Goal: Transaction & Acquisition: Book appointment/travel/reservation

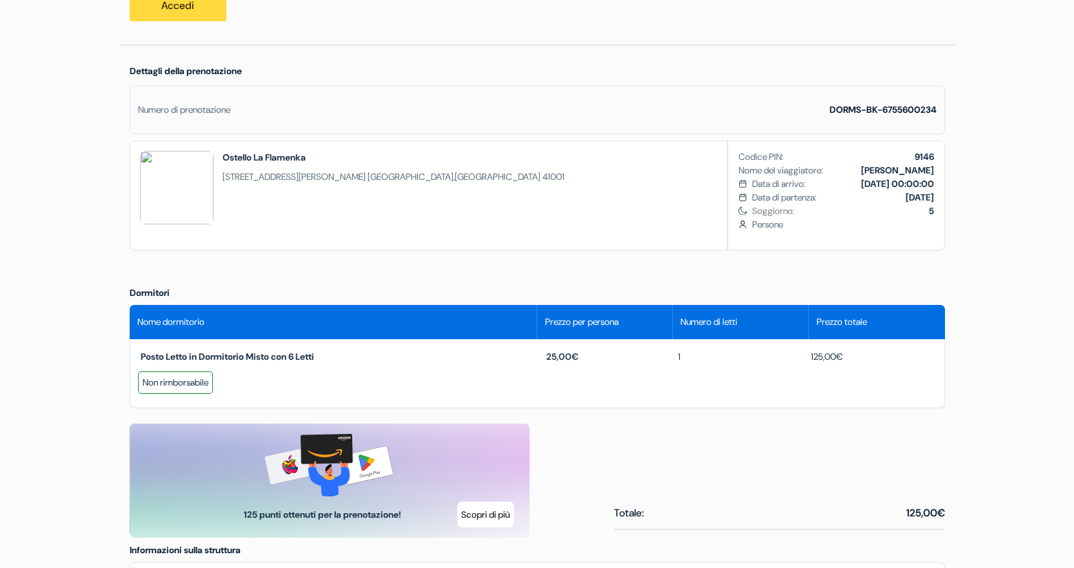
scroll to position [258, 0]
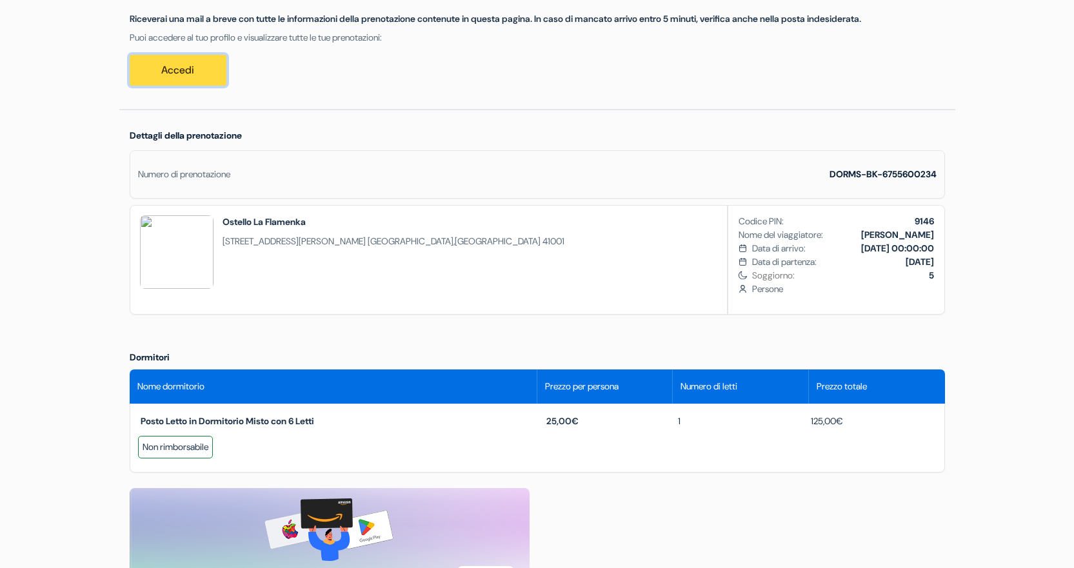
click at [170, 76] on link "Accedi" at bounding box center [178, 70] width 97 height 31
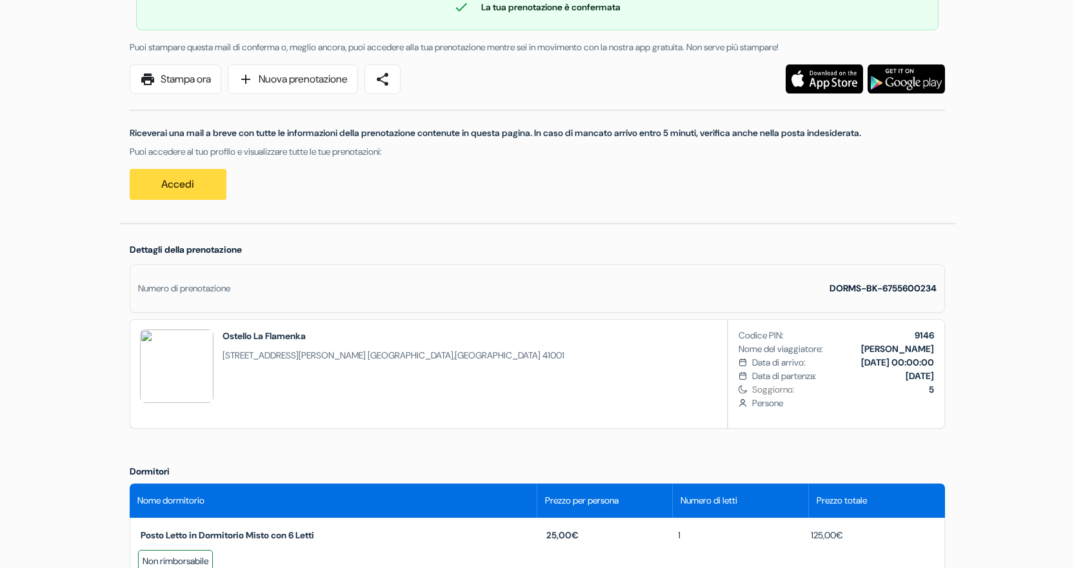
scroll to position [0, 0]
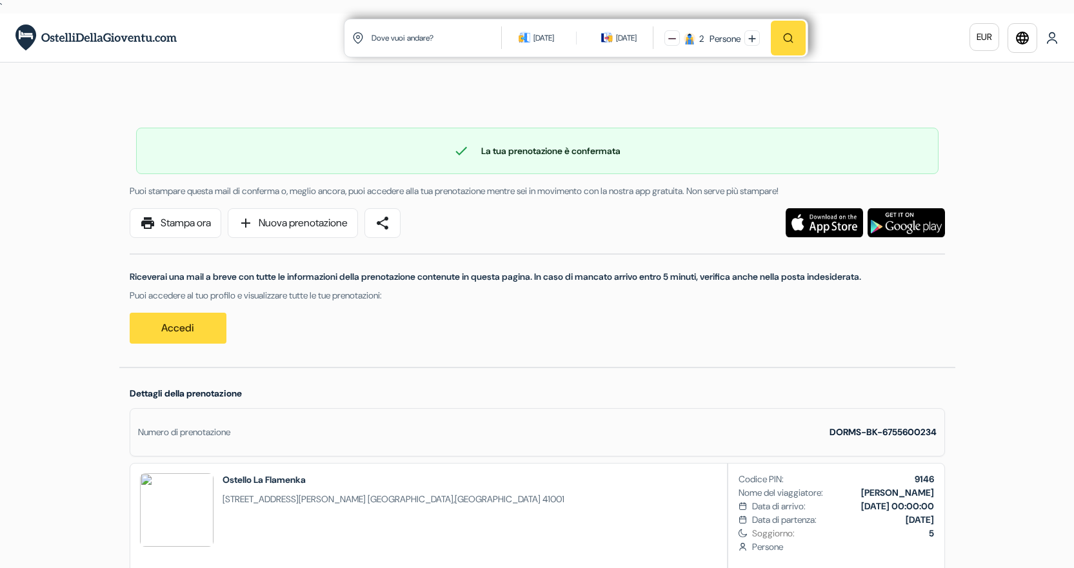
click at [1045, 43] on img at bounding box center [1051, 38] width 13 height 13
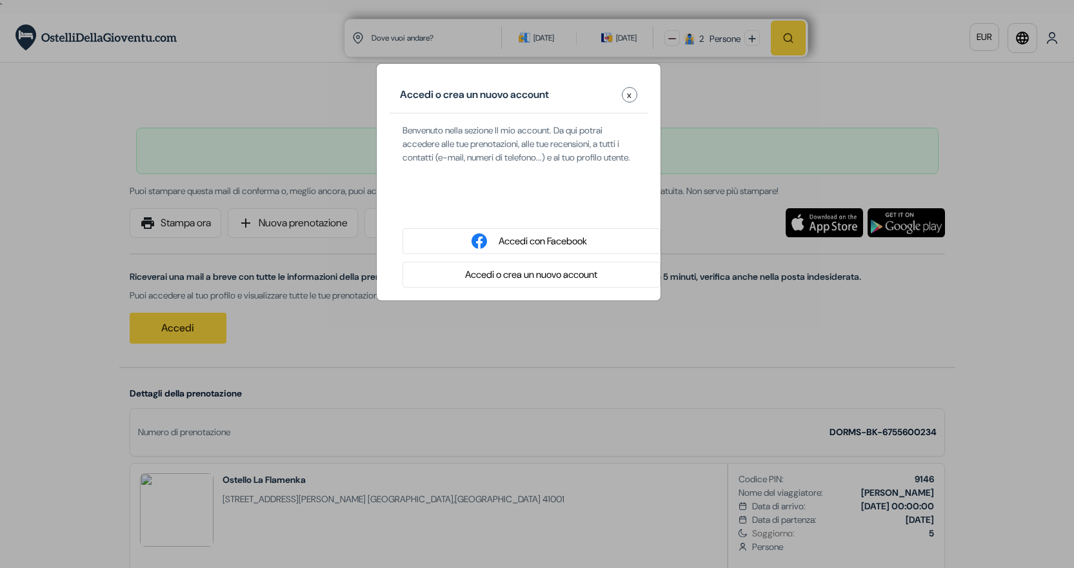
click at [778, 121] on div "Accedi o crea un nuovo account x Benvenuto nella sezione Il mio account. Da qui…" at bounding box center [537, 284] width 1074 height 568
click at [633, 98] on button "x" at bounding box center [629, 94] width 15 height 15
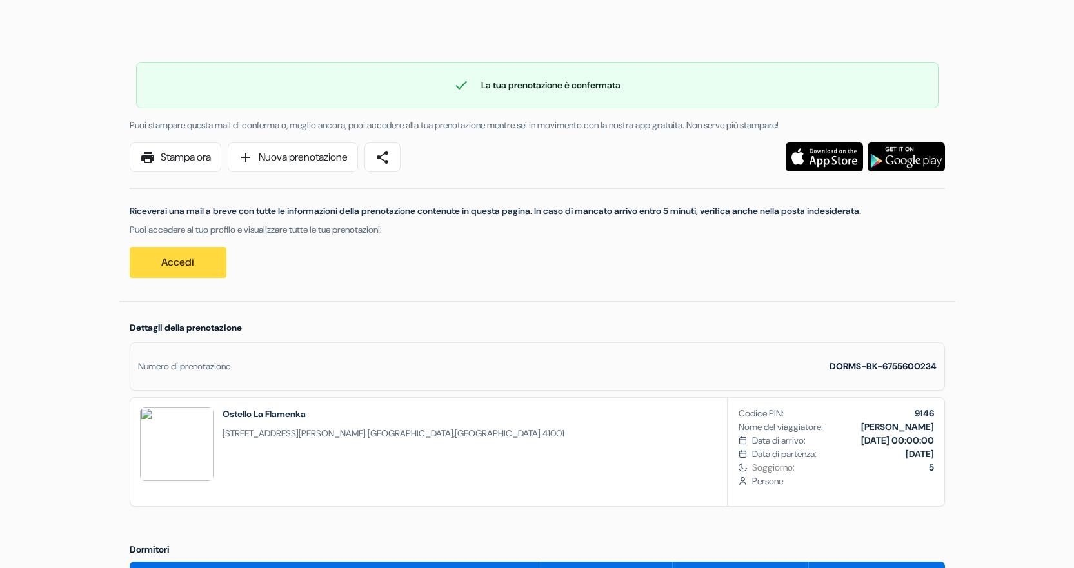
scroll to position [64, 0]
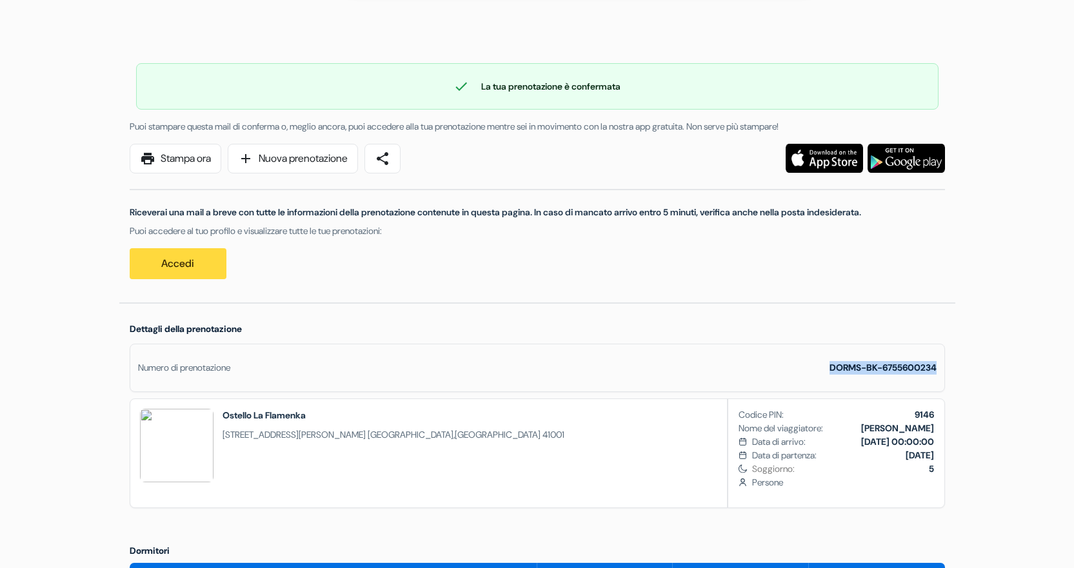
drag, startPoint x: 825, startPoint y: 367, endPoint x: 938, endPoint y: 364, distance: 112.9
click at [938, 364] on div "Numero di prenotazione DORMS-BK-6755600234" at bounding box center [537, 368] width 815 height 48
click at [138, 162] on link "print Stampa ora" at bounding box center [176, 159] width 92 height 30
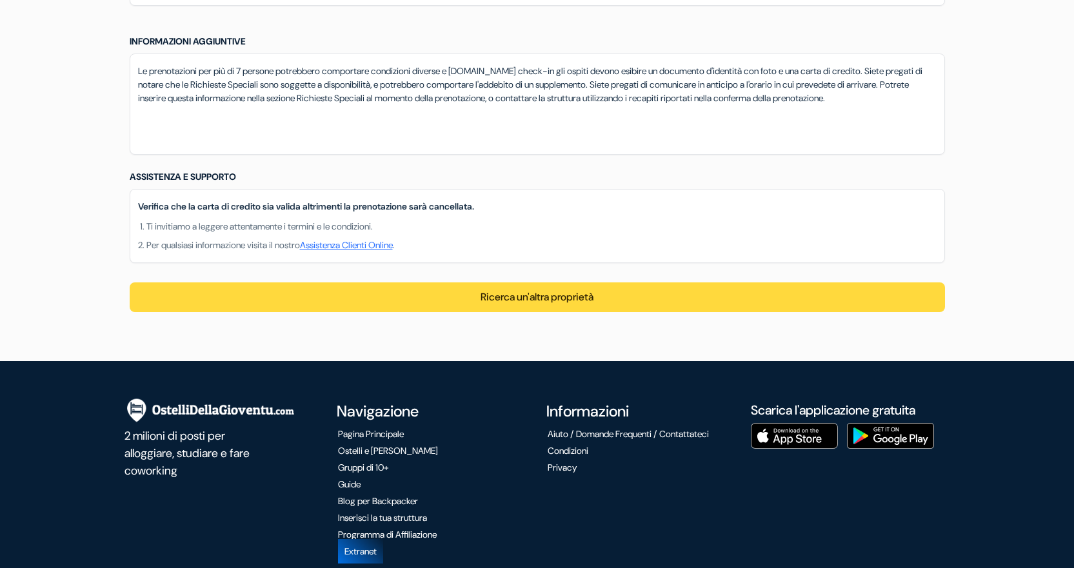
scroll to position [1096, 0]
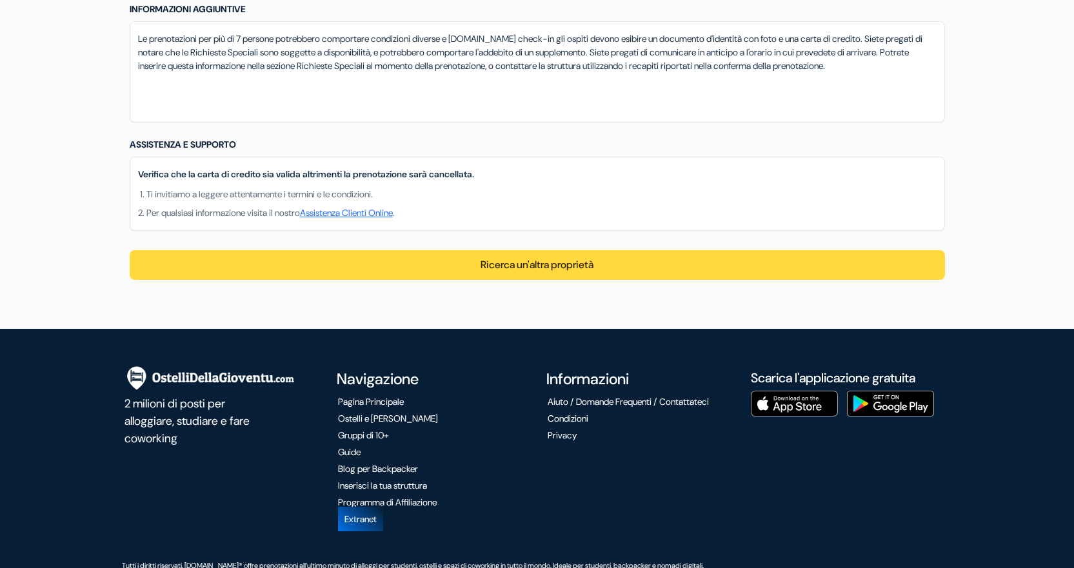
click at [610, 408] on link "Aiuto / Domande Frequenti / Contattateci" at bounding box center [627, 402] width 161 height 12
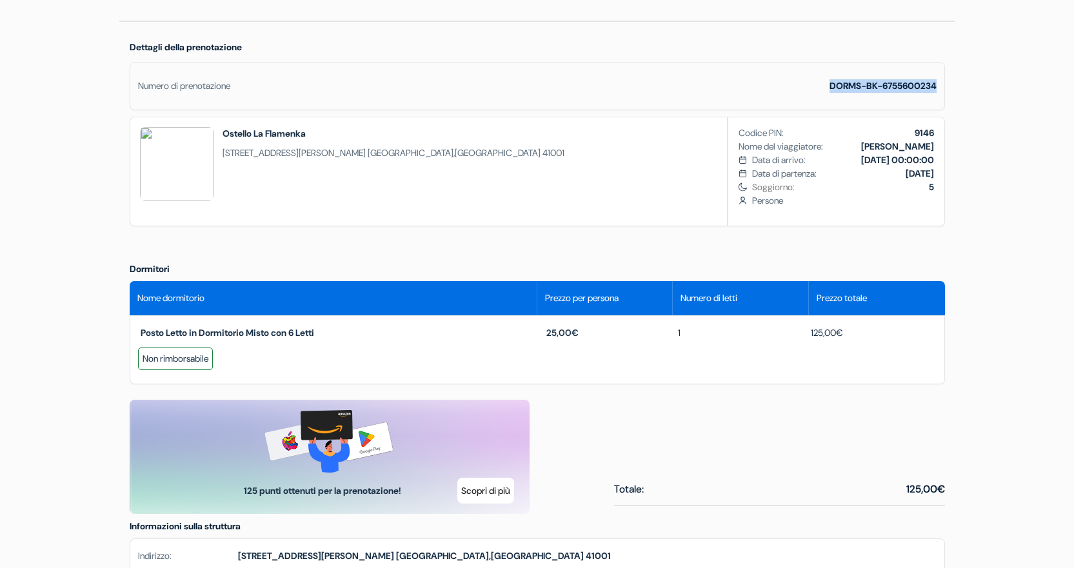
scroll to position [258, 0]
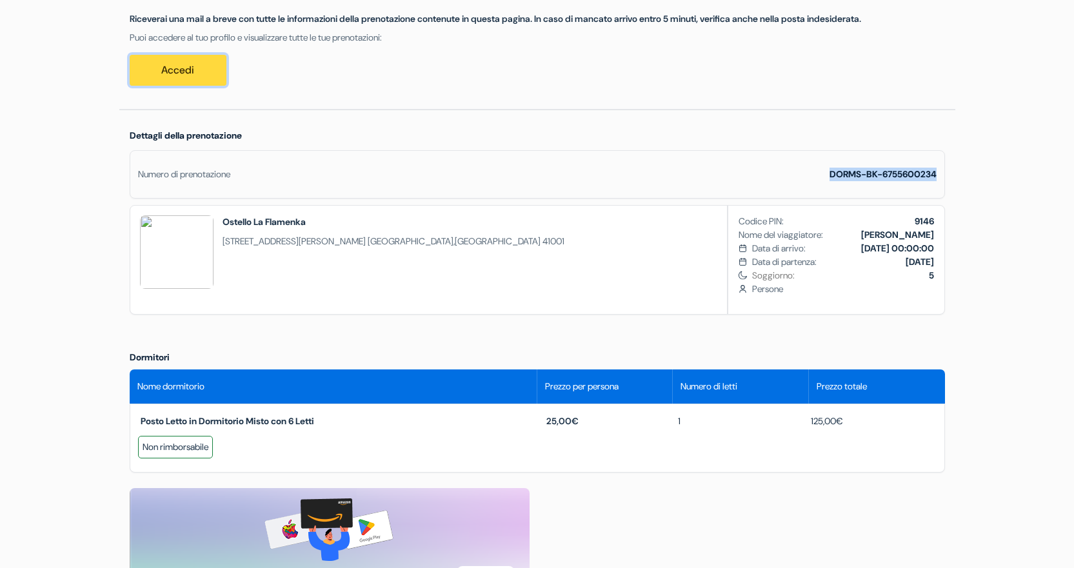
click at [195, 69] on link "Accedi" at bounding box center [178, 70] width 97 height 31
